Goal: Navigation & Orientation: Find specific page/section

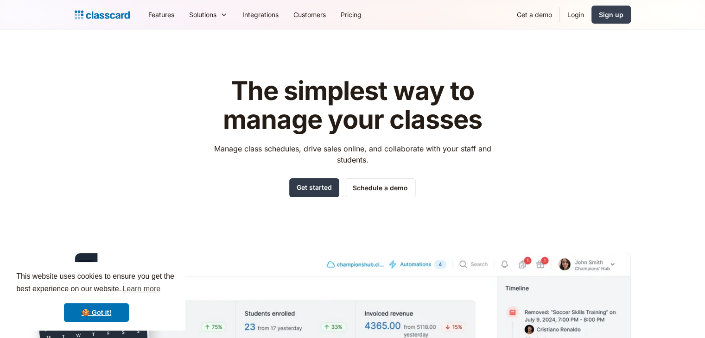
click at [318, 191] on link "Get started" at bounding box center [314, 187] width 50 height 19
click at [582, 13] on link "Login" at bounding box center [576, 14] width 32 height 21
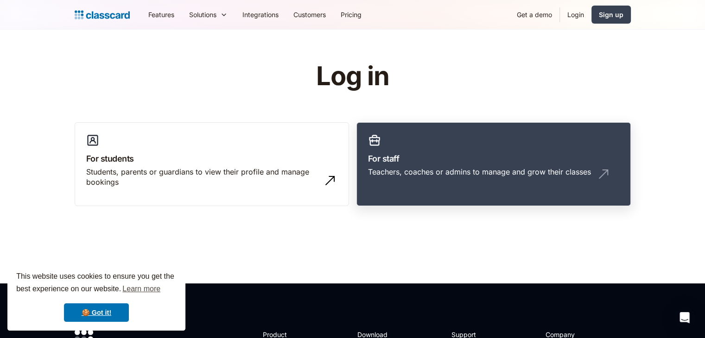
click at [430, 160] on h3 "For staff" at bounding box center [493, 158] width 251 height 13
